Goal: Task Accomplishment & Management: Manage account settings

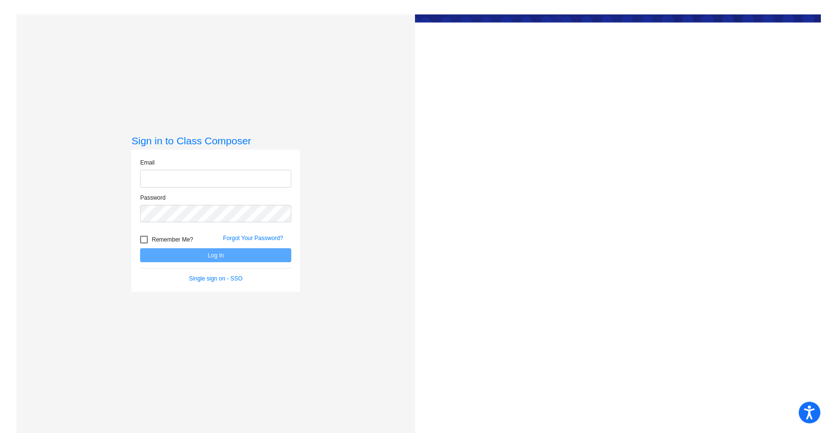
type input "[PERSON_NAME][EMAIL_ADDRESS][DOMAIN_NAME]"
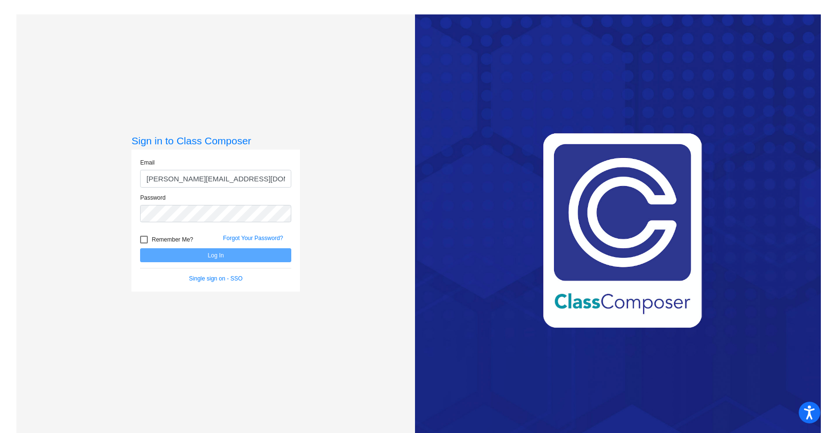
click at [141, 239] on div at bounding box center [144, 240] width 8 height 8
click at [144, 244] on input "Remember Me?" at bounding box center [144, 244] width 0 height 0
checkbox input "true"
click at [197, 256] on button "Log In" at bounding box center [215, 256] width 151 height 14
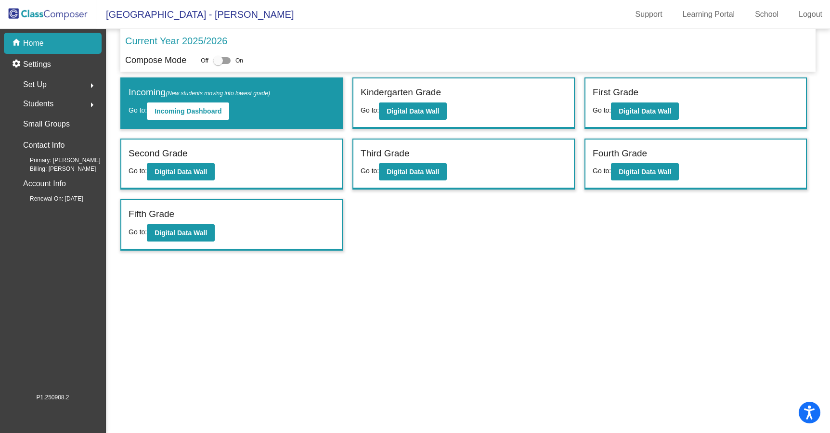
click at [46, 106] on span "Students" at bounding box center [38, 103] width 30 height 13
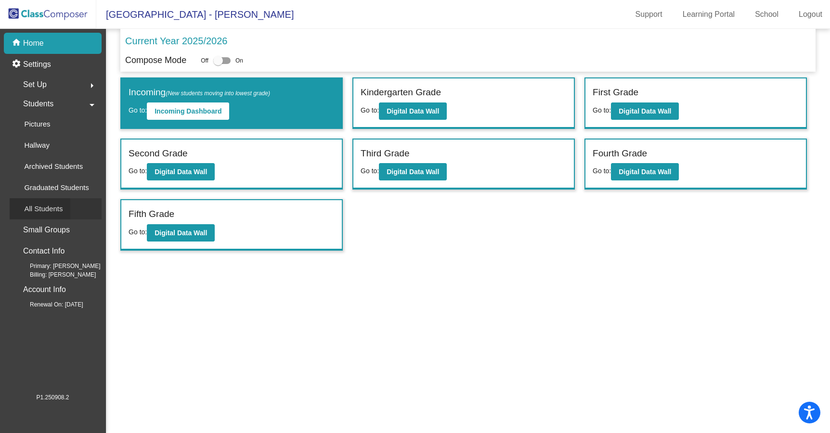
click at [57, 206] on p "All Students" at bounding box center [43, 209] width 39 height 12
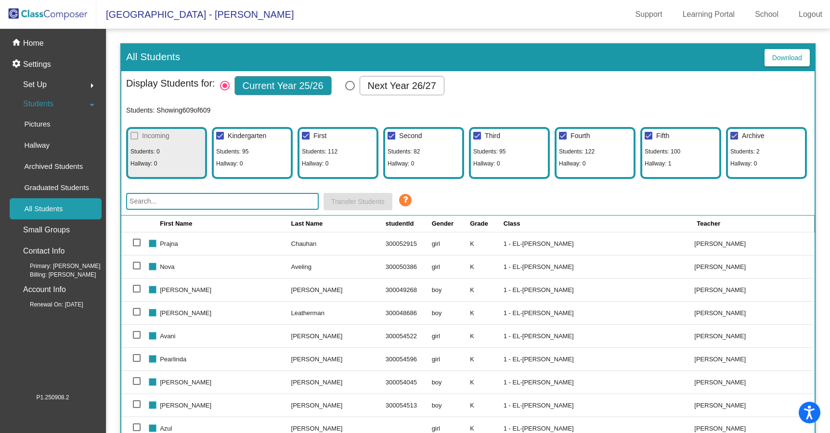
click at [216, 210] on input "text" at bounding box center [222, 201] width 193 height 17
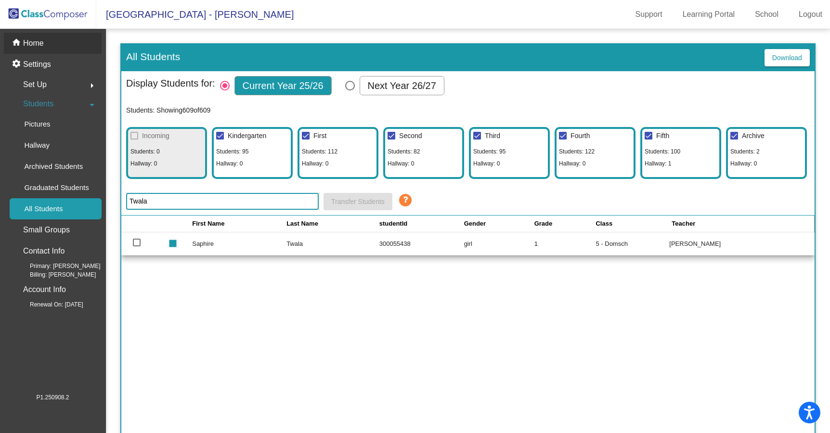
type input "Twala"
click at [35, 41] on p "Home" at bounding box center [33, 44] width 21 height 12
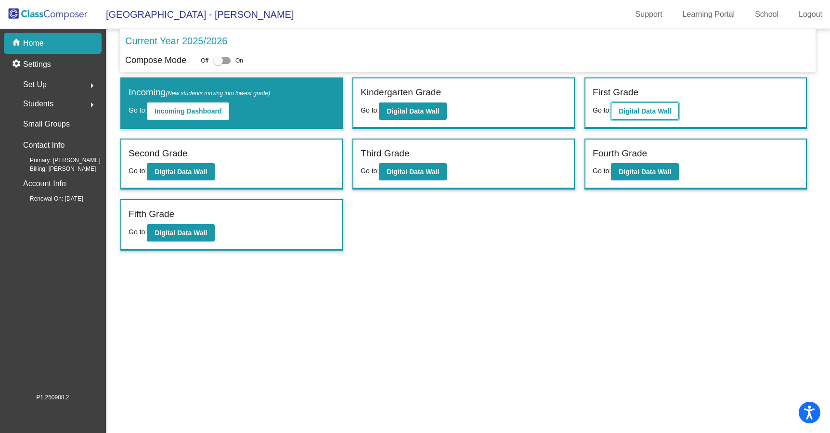
click at [646, 107] on b "Digital Data Wall" at bounding box center [645, 111] width 52 height 8
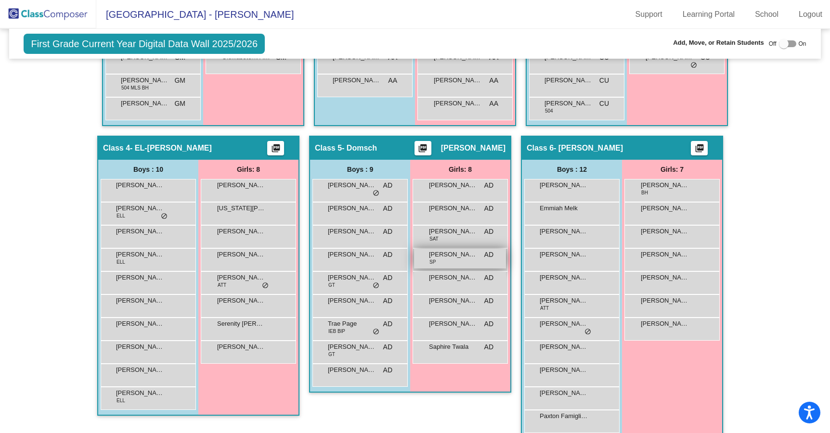
scroll to position [482, 0]
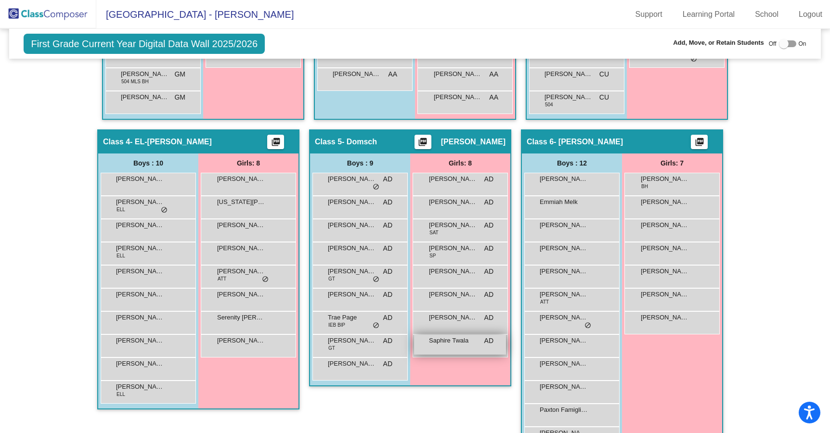
click at [459, 350] on div "Saphire Twala AD lock do_not_disturb_alt" at bounding box center [460, 345] width 92 height 20
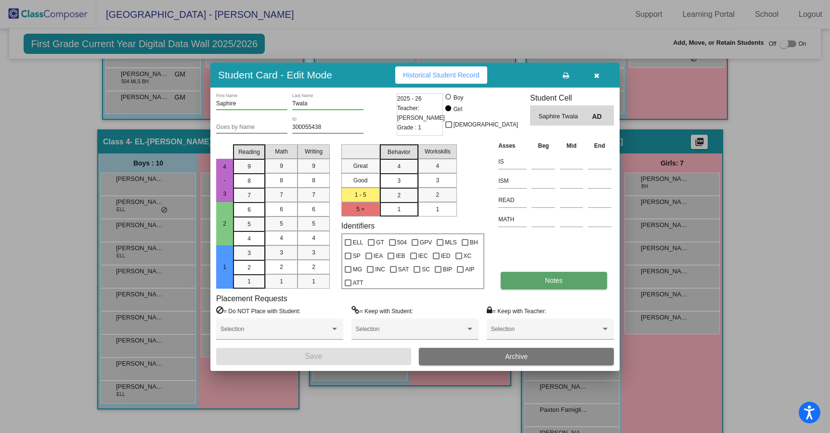
click at [539, 281] on button "Notes" at bounding box center [554, 280] width 106 height 17
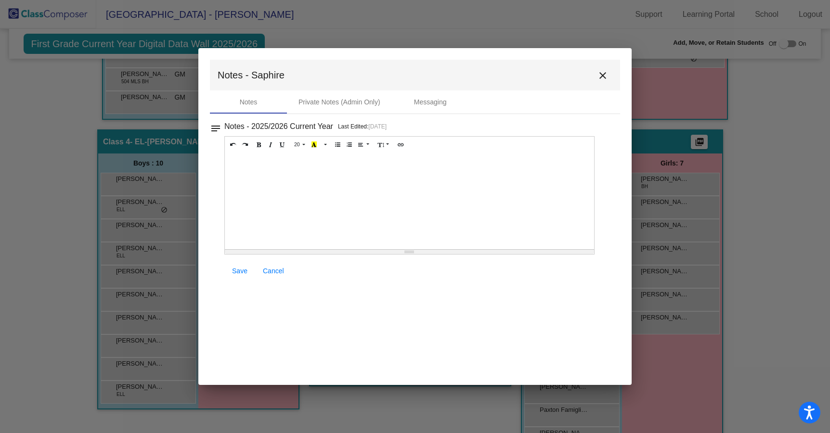
click at [269, 163] on div at bounding box center [409, 201] width 369 height 96
click at [367, 161] on div "Withdrawal. WIll attend [GEOGRAPHIC_DATA]." at bounding box center [409, 201] width 369 height 96
click at [239, 273] on span "Save" at bounding box center [239, 271] width 15 height 8
click at [245, 270] on span "Save" at bounding box center [239, 271] width 15 height 8
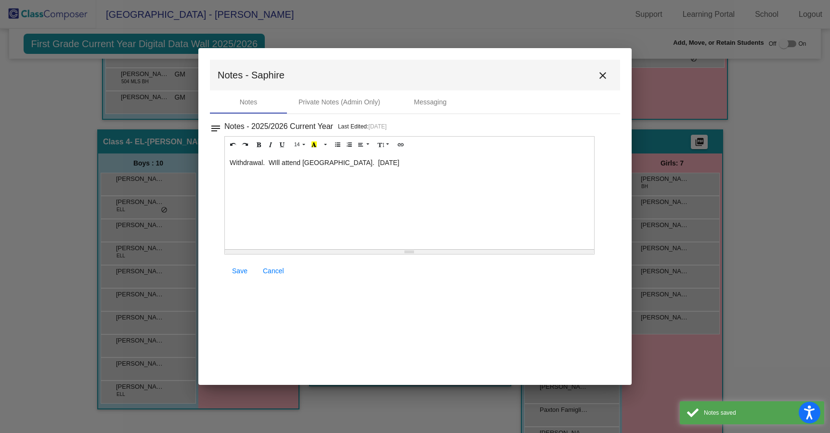
click at [602, 72] on mat-icon "close" at bounding box center [603, 76] width 12 height 12
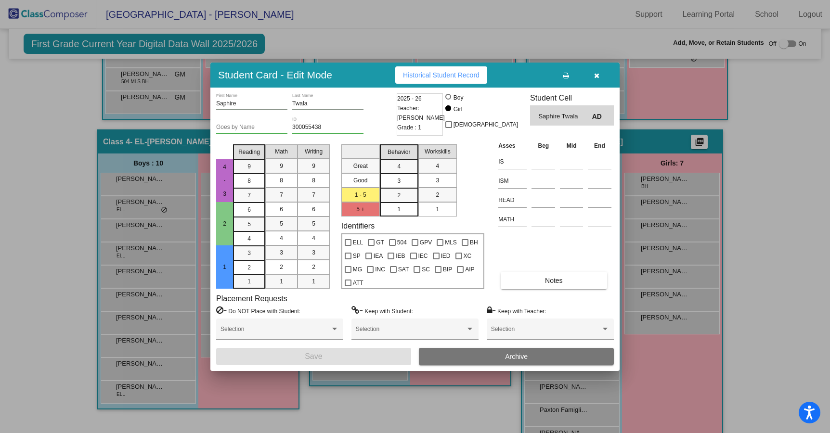
click at [514, 361] on button "Archive" at bounding box center [516, 356] width 195 height 17
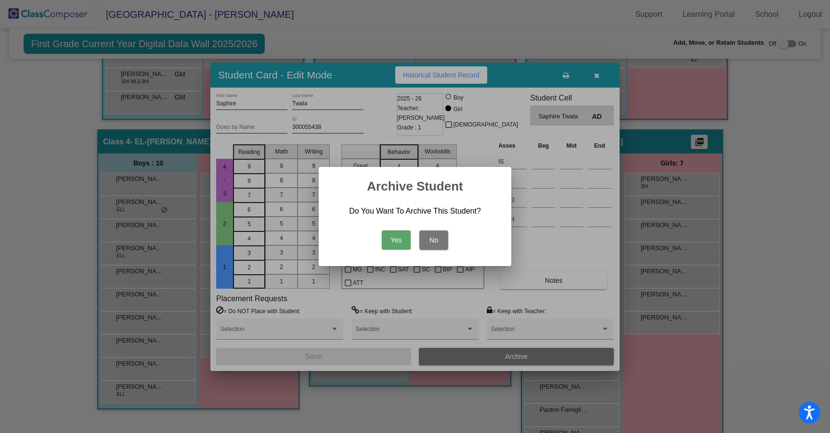
click at [389, 238] on button "Yes" at bounding box center [396, 240] width 29 height 19
